Goal: Check status: Check status

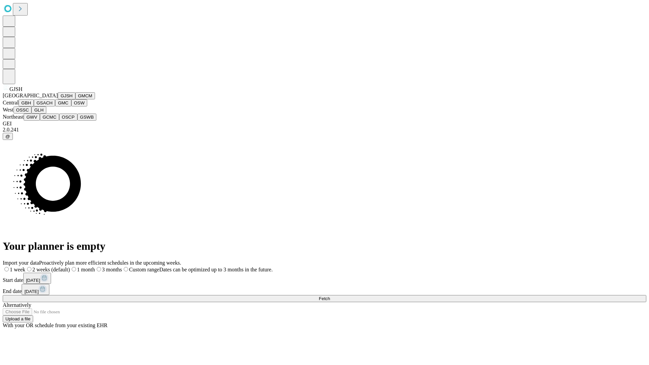
click at [58, 99] on button "GJSH" at bounding box center [67, 95] width 18 height 7
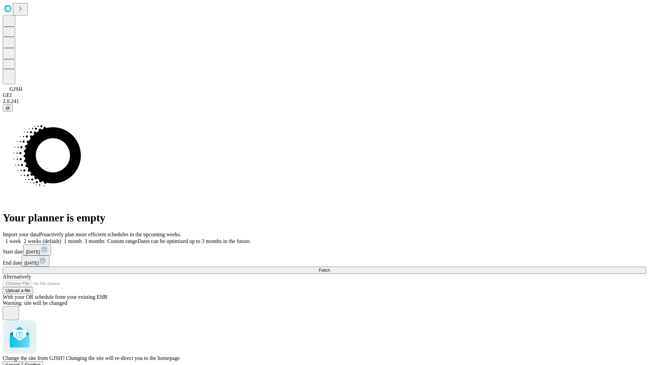
click at [41, 362] on span "Confirm" at bounding box center [33, 364] width 16 height 5
click at [82, 238] on label "1 month" at bounding box center [71, 241] width 21 height 6
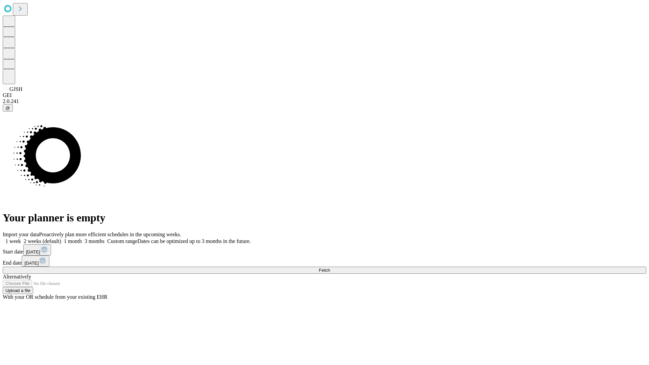
click at [330, 268] on span "Fetch" at bounding box center [324, 270] width 11 height 5
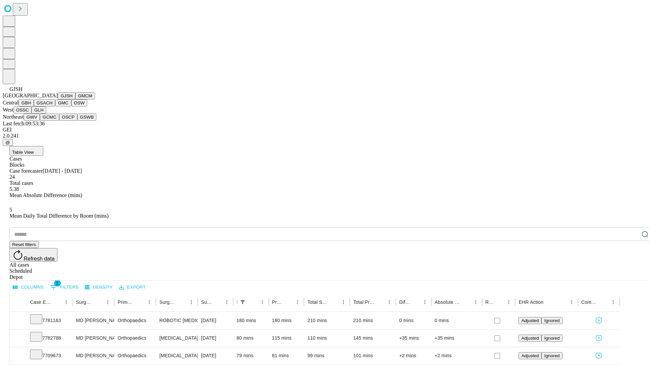
click at [75, 99] on button "GMCM" at bounding box center [85, 95] width 20 height 7
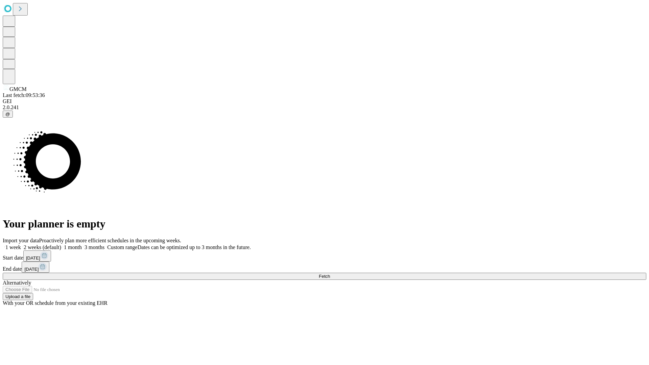
click at [82, 244] on label "1 month" at bounding box center [71, 247] width 21 height 6
click at [330, 274] on span "Fetch" at bounding box center [324, 276] width 11 height 5
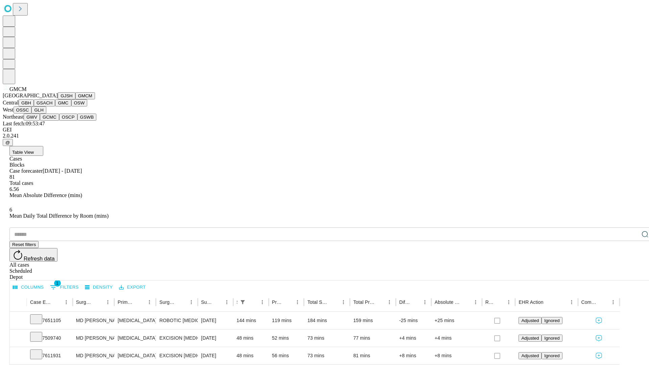
click at [34, 106] on button "GBH" at bounding box center [26, 102] width 15 height 7
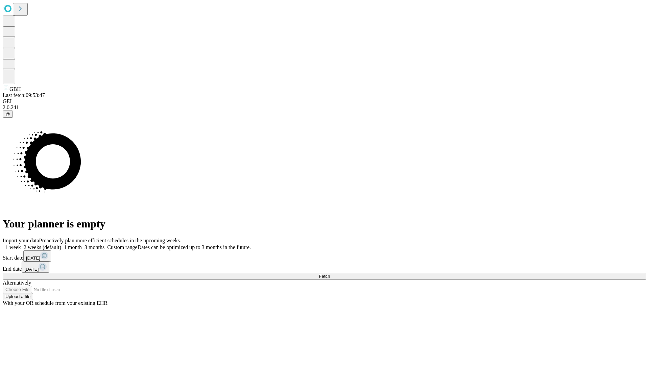
click at [330, 274] on span "Fetch" at bounding box center [324, 276] width 11 height 5
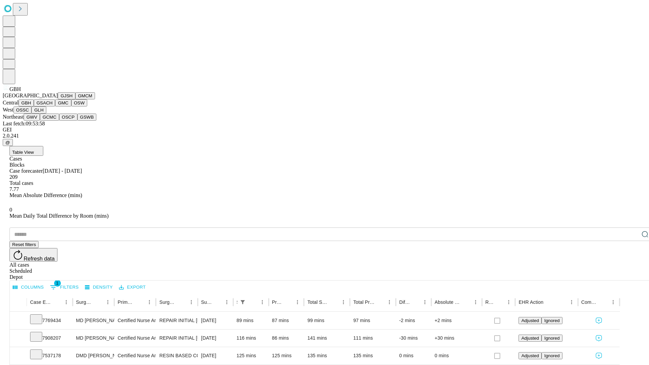
click at [52, 106] on button "GSACH" at bounding box center [44, 102] width 21 height 7
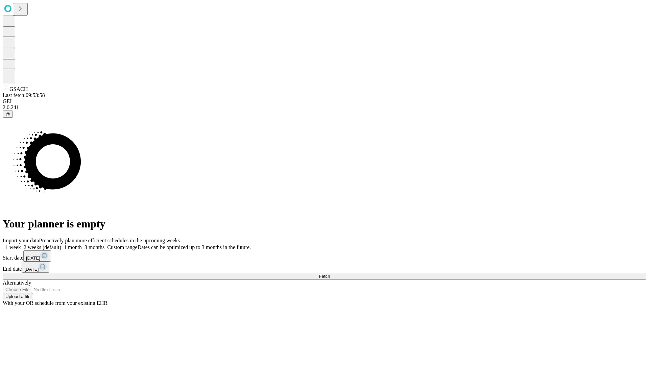
click at [82, 244] on label "1 month" at bounding box center [71, 247] width 21 height 6
click at [330, 274] on span "Fetch" at bounding box center [324, 276] width 11 height 5
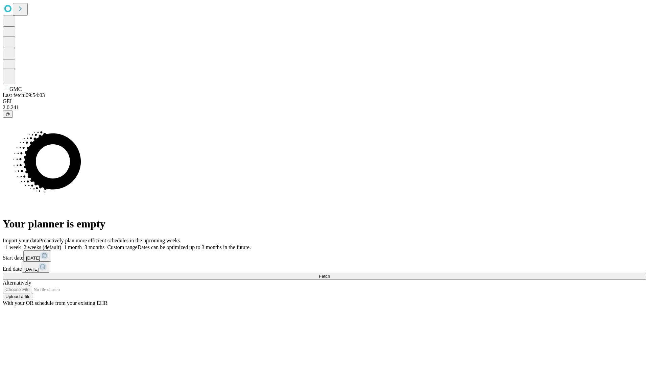
click at [82, 244] on label "1 month" at bounding box center [71, 247] width 21 height 6
click at [330, 274] on span "Fetch" at bounding box center [324, 276] width 11 height 5
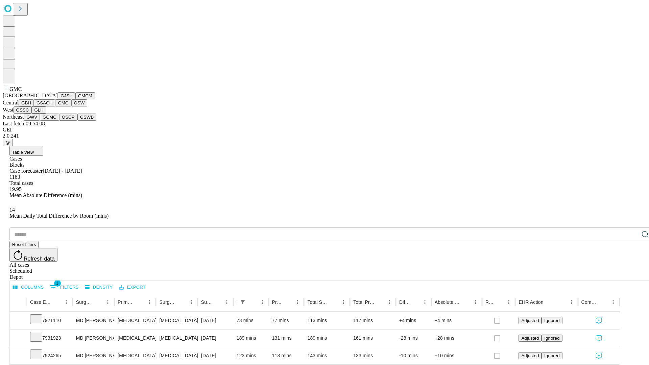
click at [71, 106] on button "OSW" at bounding box center [79, 102] width 16 height 7
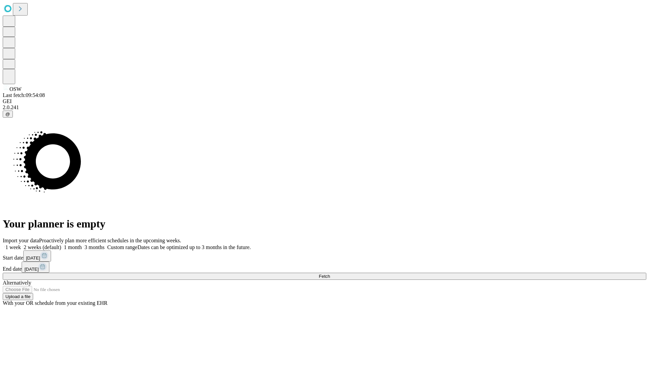
click at [330, 274] on span "Fetch" at bounding box center [324, 276] width 11 height 5
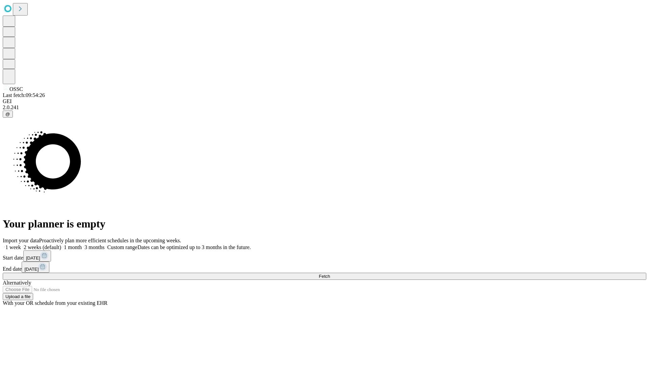
click at [82, 244] on label "1 month" at bounding box center [71, 247] width 21 height 6
click at [330, 274] on span "Fetch" at bounding box center [324, 276] width 11 height 5
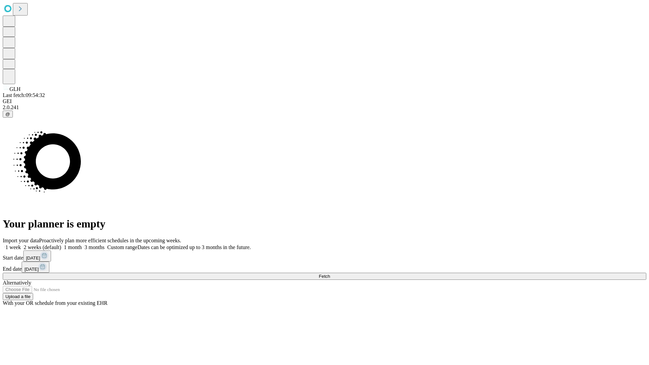
click at [82, 244] on label "1 month" at bounding box center [71, 247] width 21 height 6
click at [330, 274] on span "Fetch" at bounding box center [324, 276] width 11 height 5
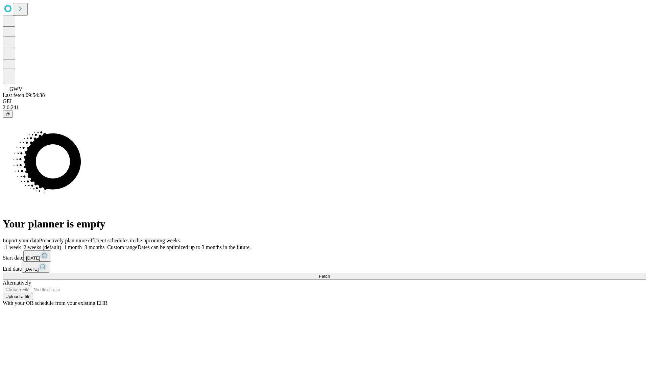
click at [82, 244] on label "1 month" at bounding box center [71, 247] width 21 height 6
click at [330, 274] on span "Fetch" at bounding box center [324, 276] width 11 height 5
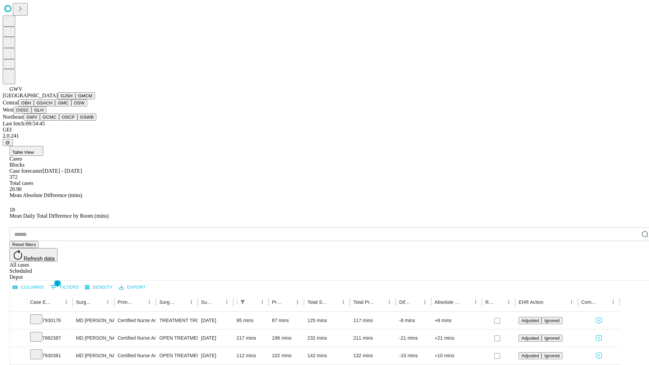
click at [52, 121] on button "GCMC" at bounding box center [49, 117] width 19 height 7
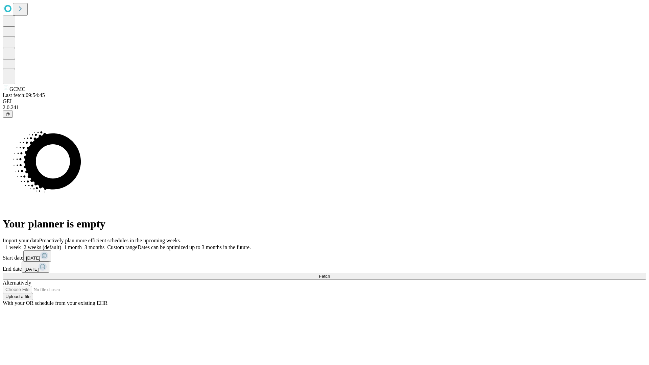
click at [82, 244] on label "1 month" at bounding box center [71, 247] width 21 height 6
click at [330, 274] on span "Fetch" at bounding box center [324, 276] width 11 height 5
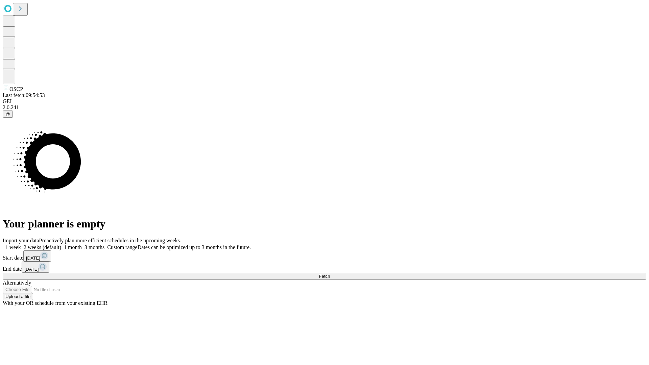
click at [82, 244] on label "1 month" at bounding box center [71, 247] width 21 height 6
click at [330, 274] on span "Fetch" at bounding box center [324, 276] width 11 height 5
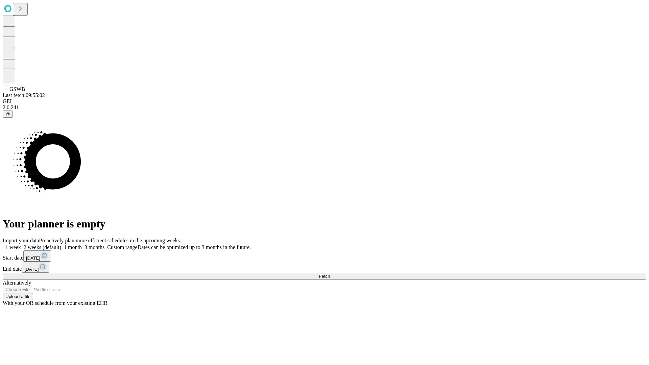
click at [82, 244] on label "1 month" at bounding box center [71, 247] width 21 height 6
click at [330, 274] on span "Fetch" at bounding box center [324, 276] width 11 height 5
